Goal: Task Accomplishment & Management: Use online tool/utility

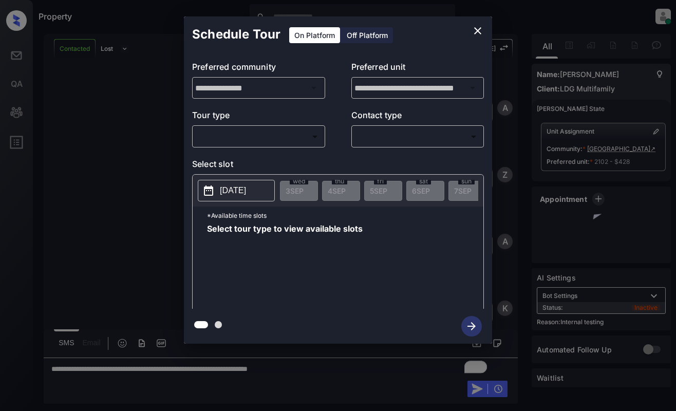
scroll to position [981, 0]
click at [257, 138] on body "Property [PERSON_NAME] Online Set yourself offline Set yourself on break Profil…" at bounding box center [338, 205] width 676 height 411
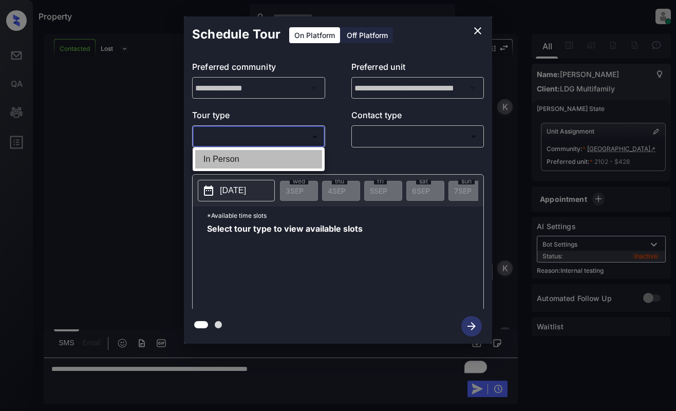
click at [263, 156] on li "In Person" at bounding box center [258, 159] width 127 height 18
type input "********"
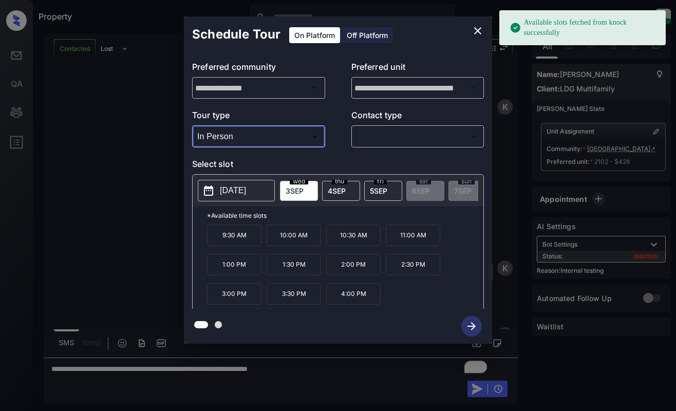
click at [233, 187] on p "[DATE]" at bounding box center [233, 190] width 26 height 12
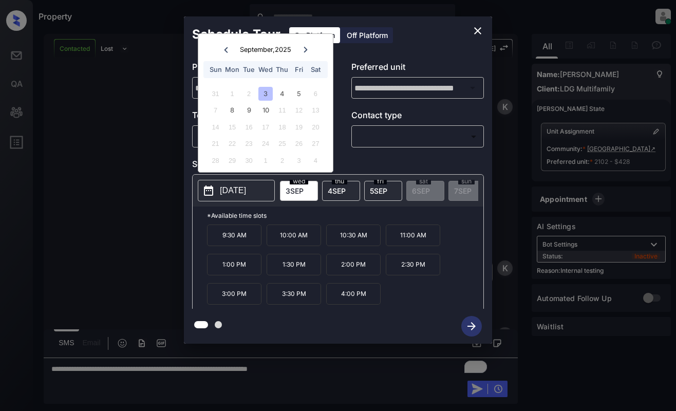
click at [478, 29] on icon "close" at bounding box center [477, 31] width 12 height 12
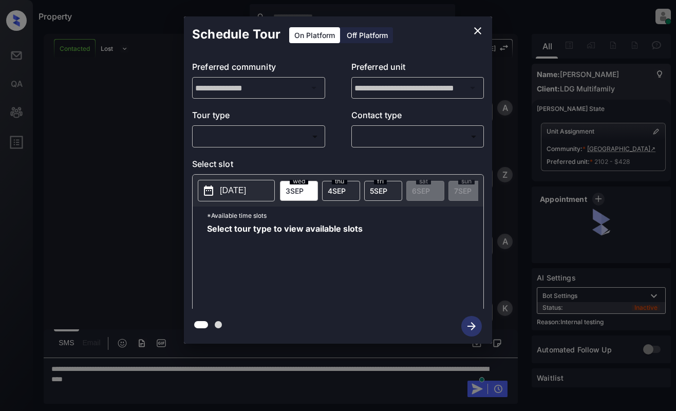
scroll to position [960, 0]
click at [284, 133] on body "Property [PERSON_NAME] Online Set yourself offline Set yourself on break Profil…" at bounding box center [338, 205] width 676 height 411
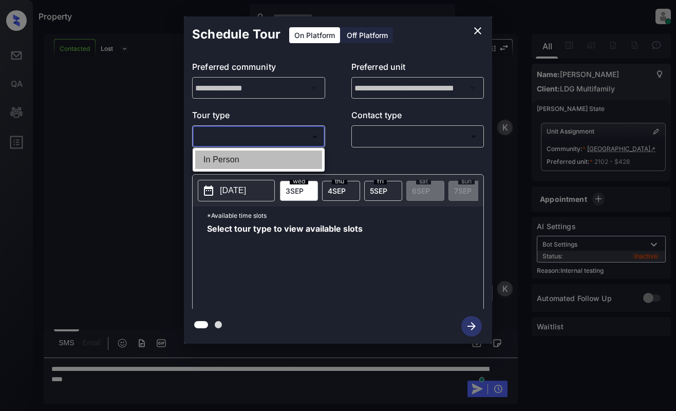
click at [275, 156] on li "In Person" at bounding box center [258, 159] width 127 height 18
type input "********"
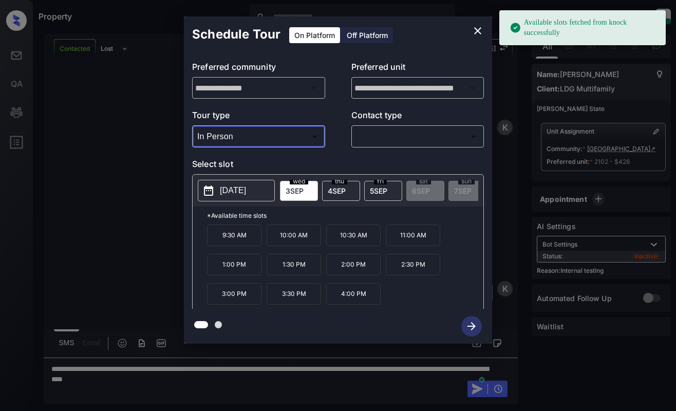
click at [477, 25] on icon "close" at bounding box center [477, 31] width 12 height 12
